Goal: Browse casually: Explore the website without a specific task or goal

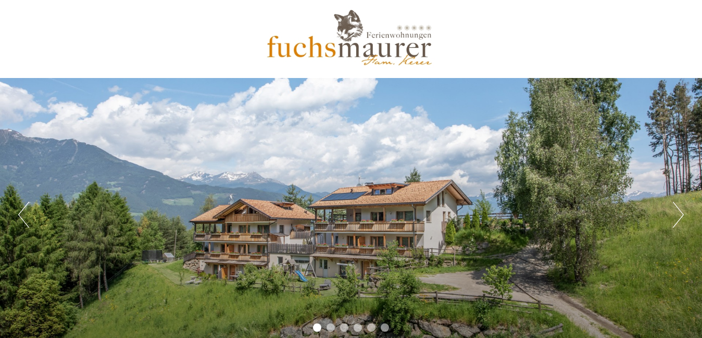
click at [680, 213] on button "Next" at bounding box center [678, 215] width 11 height 26
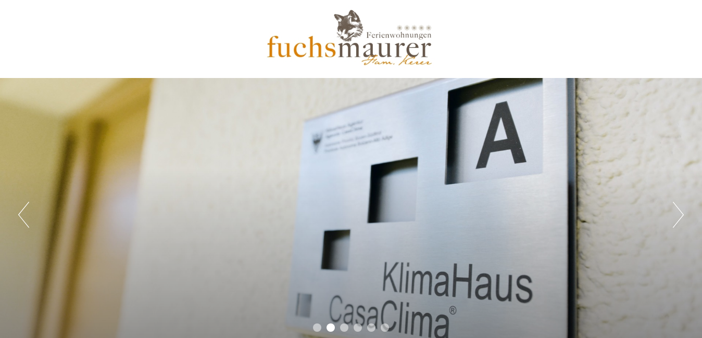
click at [680, 213] on button "Next" at bounding box center [678, 215] width 11 height 26
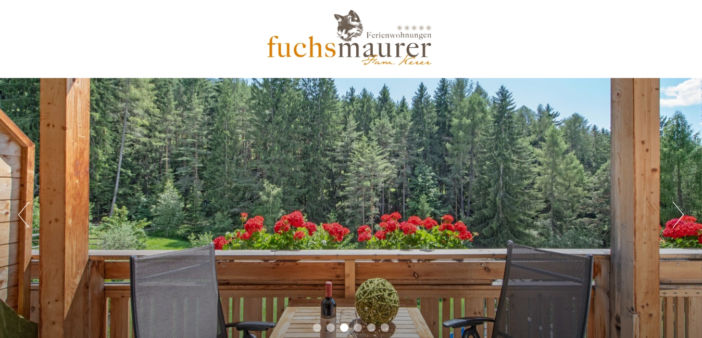
click at [680, 213] on button "Next" at bounding box center [678, 215] width 11 height 26
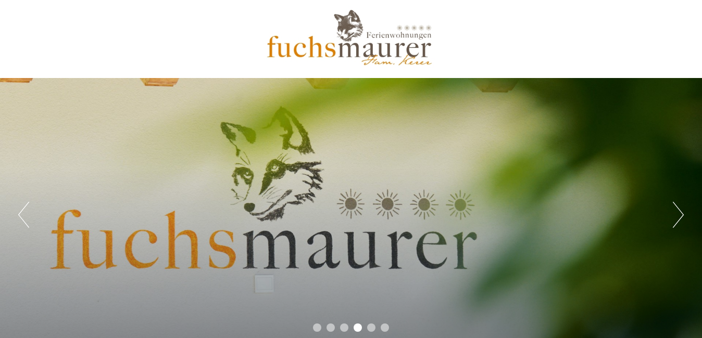
click at [680, 213] on button "Next" at bounding box center [678, 215] width 11 height 26
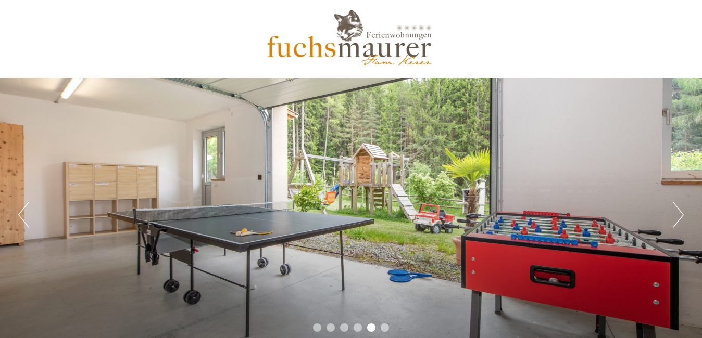
click at [680, 213] on button "Next" at bounding box center [678, 215] width 11 height 26
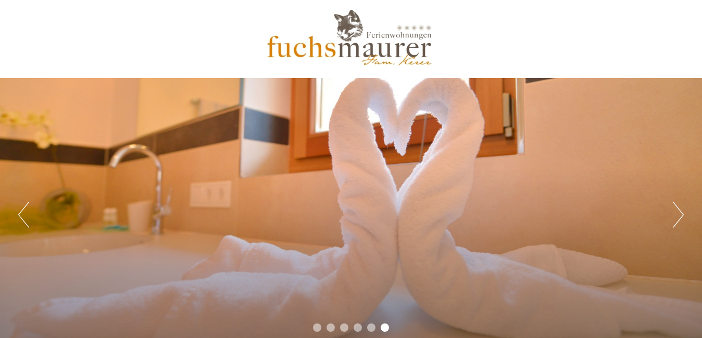
click at [680, 213] on button "Next" at bounding box center [678, 215] width 11 height 26
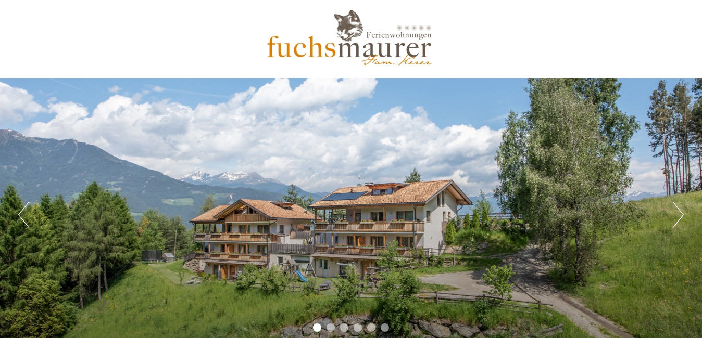
click at [680, 213] on button "Next" at bounding box center [678, 215] width 11 height 26
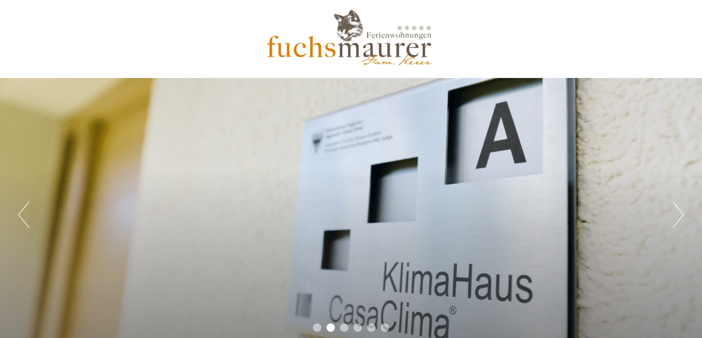
click at [680, 213] on button "Next" at bounding box center [678, 215] width 11 height 26
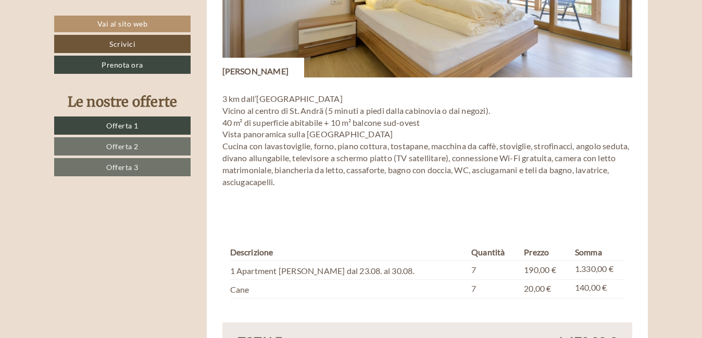
scroll to position [2207, 0]
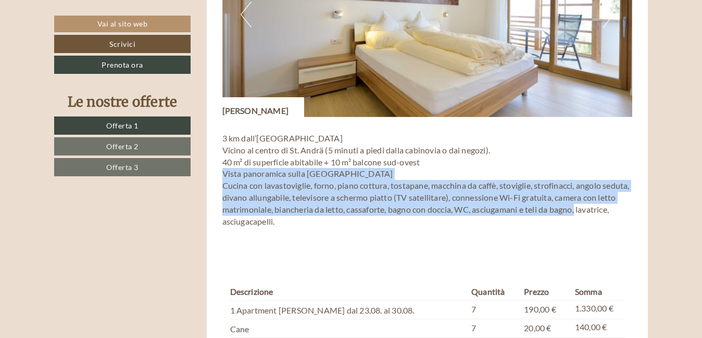
drag, startPoint x: 697, startPoint y: 184, endPoint x: 697, endPoint y: 154, distance: 30.2
click at [697, 154] on div "Buongiorno Signor Ponci! Grazie di cuore per la Sua richiesta! Noi con il nostr…" at bounding box center [351, 127] width 702 height 3964
drag, startPoint x: 697, startPoint y: 154, endPoint x: 670, endPoint y: 186, distance: 41.4
click at [670, 186] on div "Buongiorno Signor Ponci! Grazie di cuore per la Sua richiesta! Noi con il nostr…" at bounding box center [351, 127] width 702 height 3964
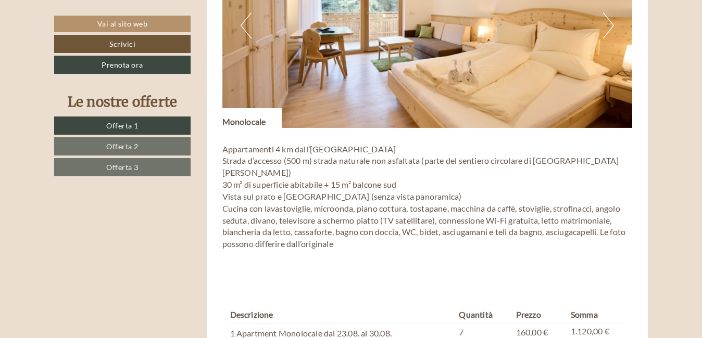
scroll to position [740, 0]
